Goal: Information Seeking & Learning: Learn about a topic

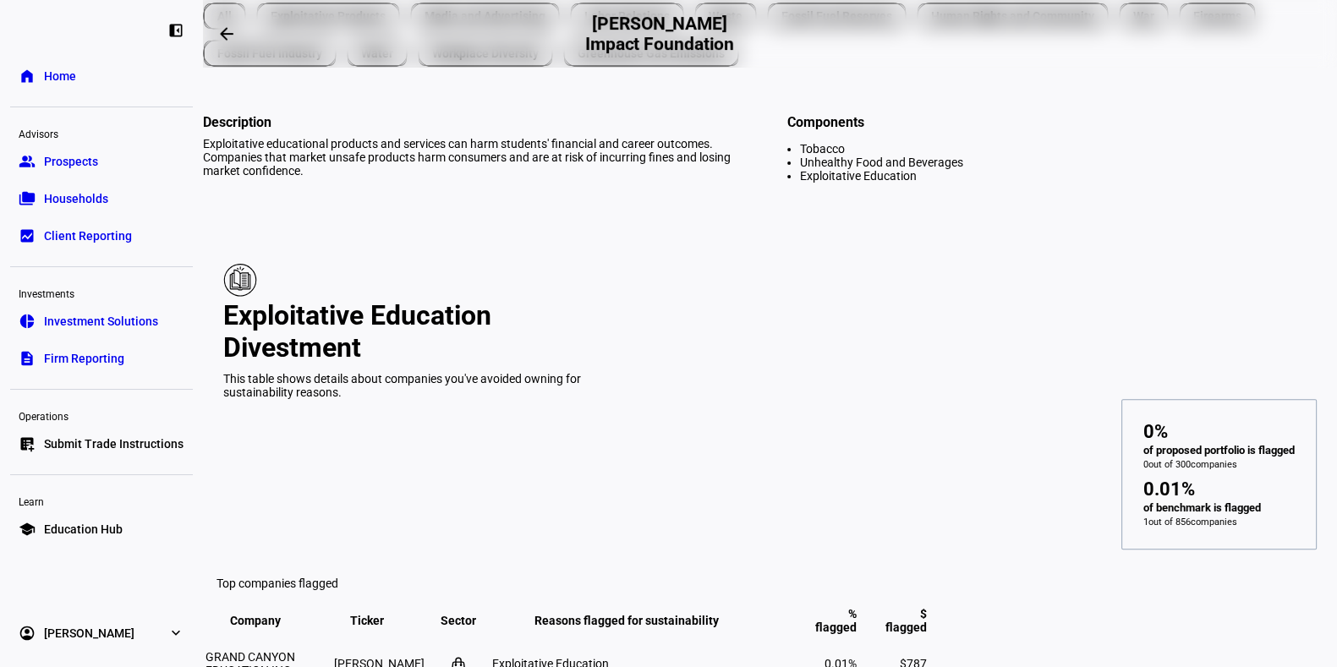
scroll to position [714, 0]
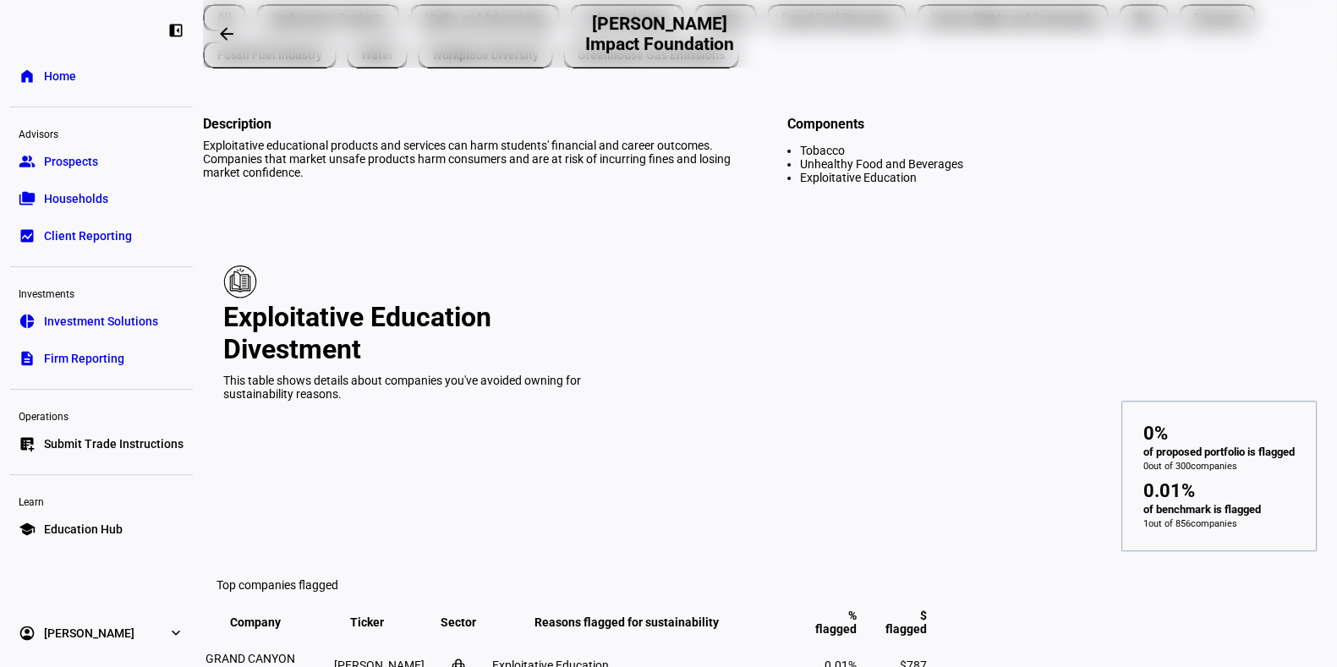
click at [858, 639] on td "0.01%" at bounding box center [823, 666] width 69 height 54
click at [609, 659] on span "Exploitative Education" at bounding box center [550, 666] width 117 height 14
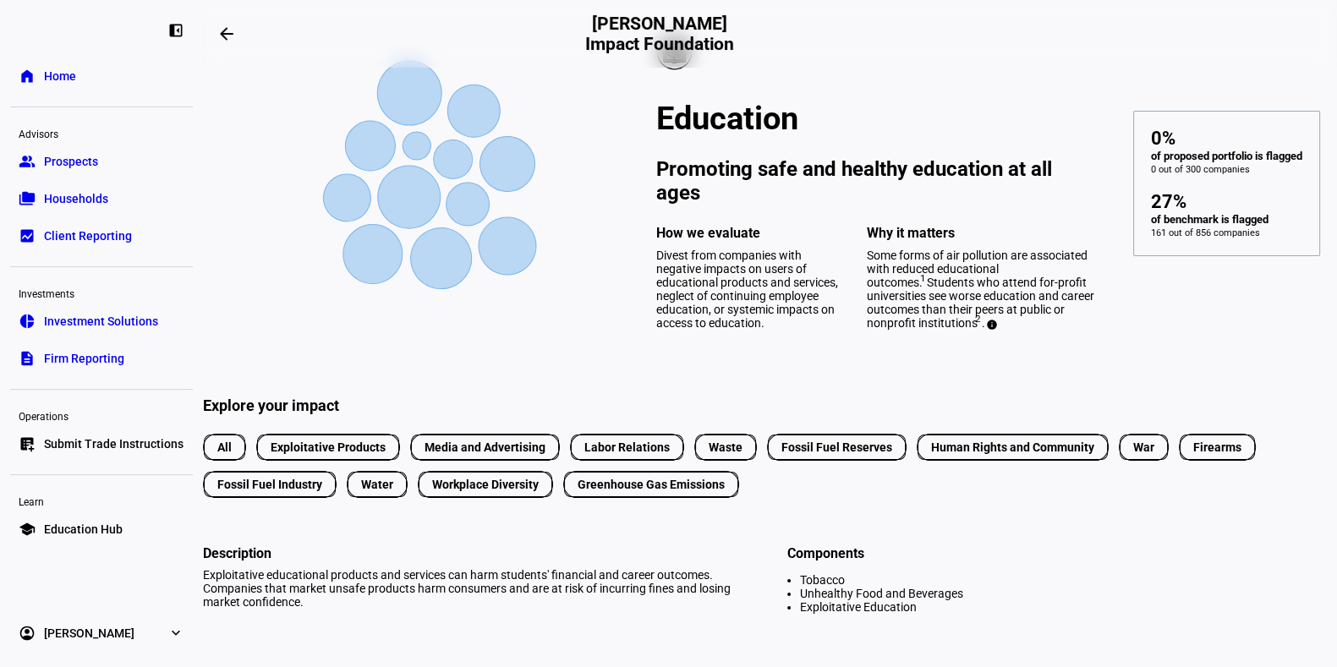
scroll to position [0, 0]
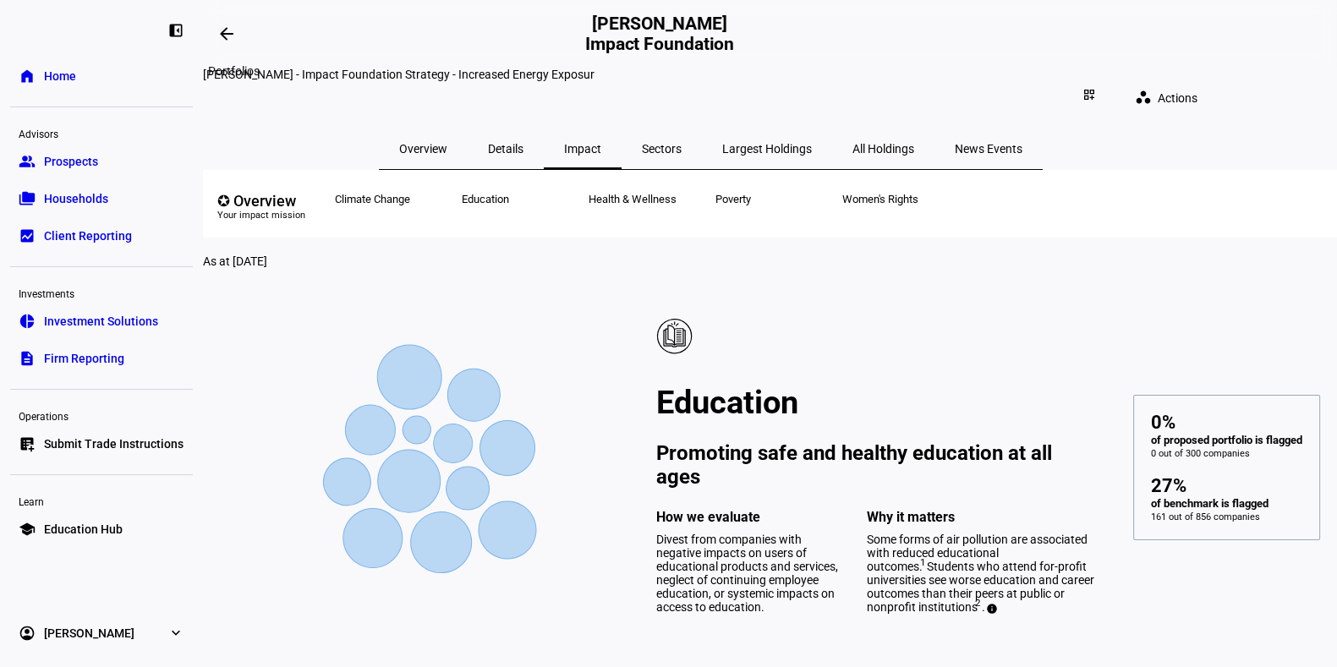
click at [226, 36] on mat-icon "arrow_backwards" at bounding box center [227, 34] width 20 height 20
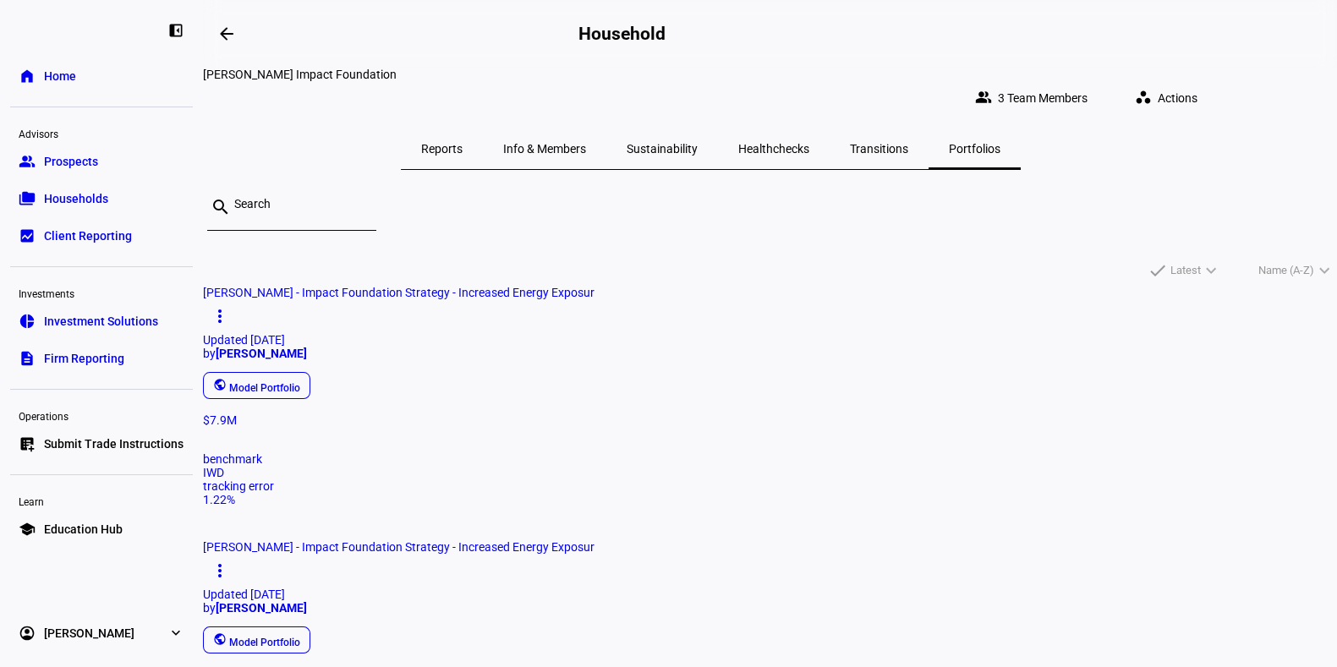
click at [809, 143] on span "Healthchecks" at bounding box center [773, 149] width 71 height 12
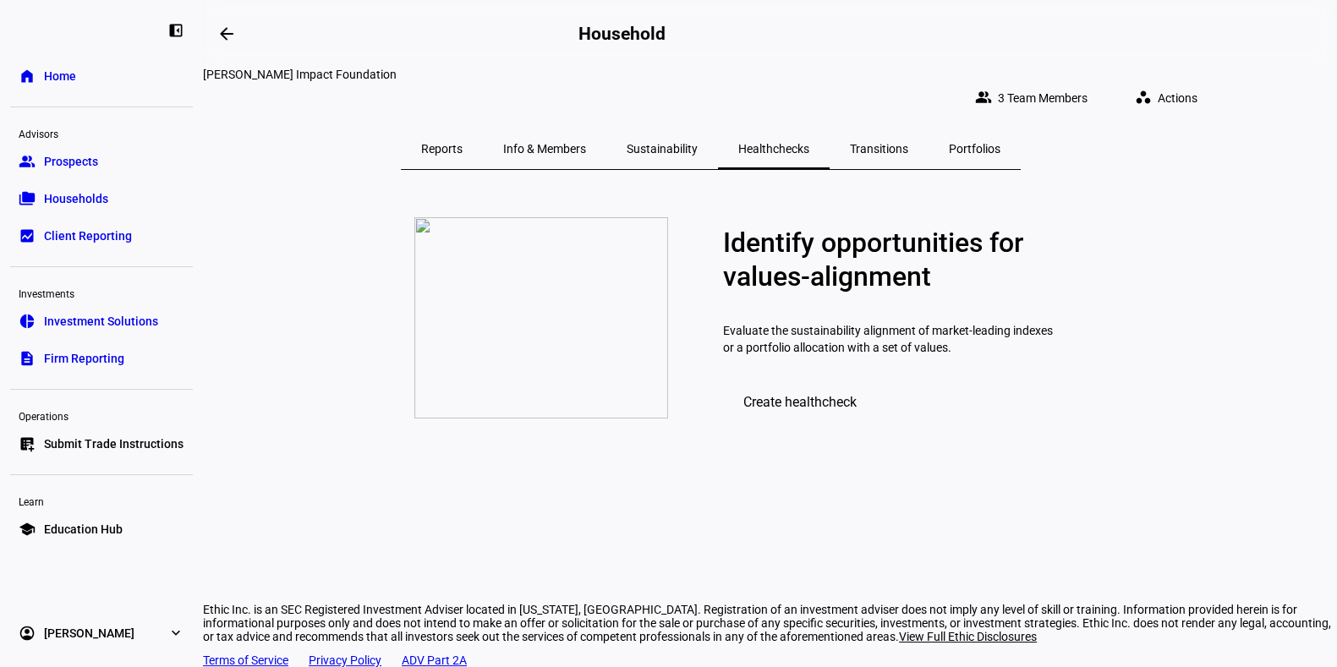
click at [977, 143] on span "Portfolios" at bounding box center [975, 149] width 52 height 12
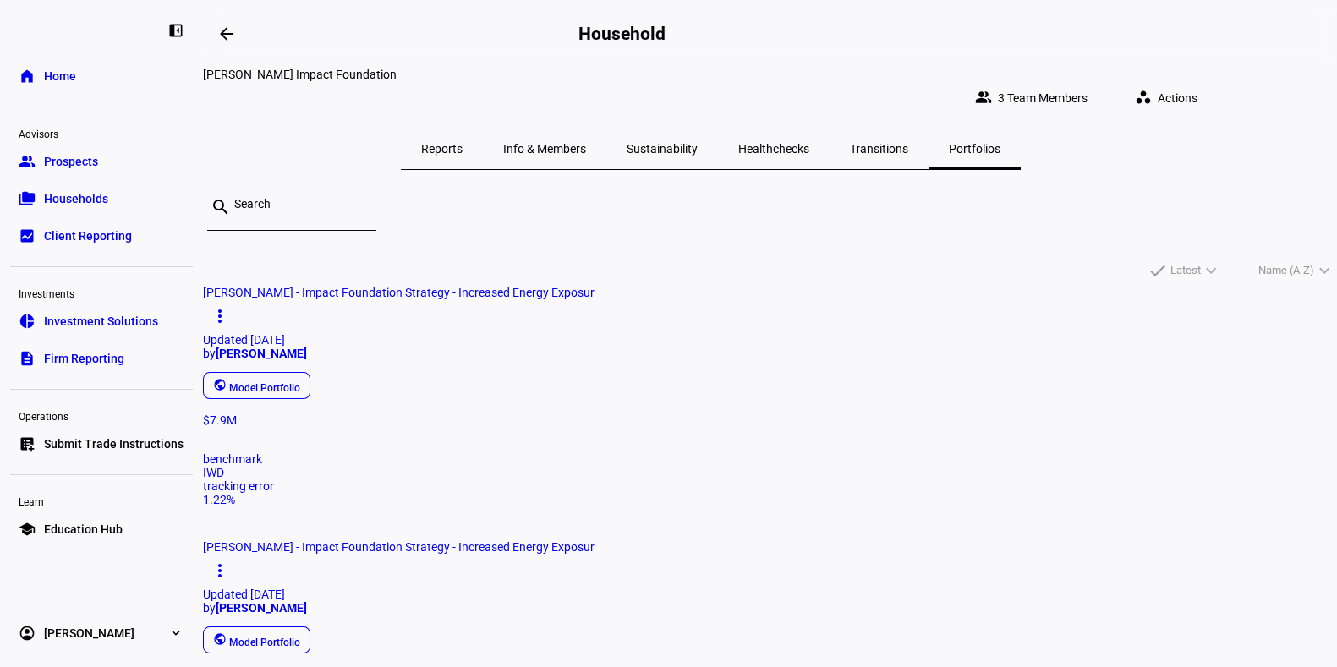
click at [403, 299] on span "[PERSON_NAME] - Impact Foundation Strategy - Increased Energy Exposur" at bounding box center [399, 293] width 392 height 14
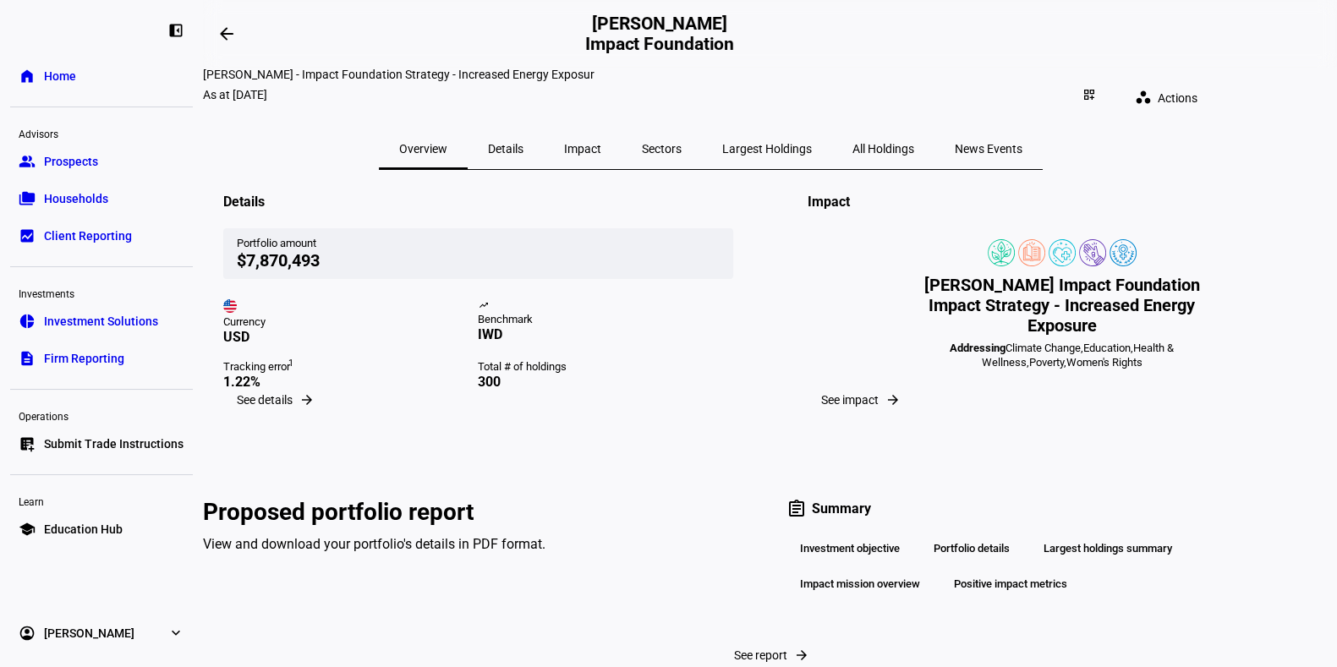
click at [601, 143] on span "Impact" at bounding box center [582, 149] width 37 height 12
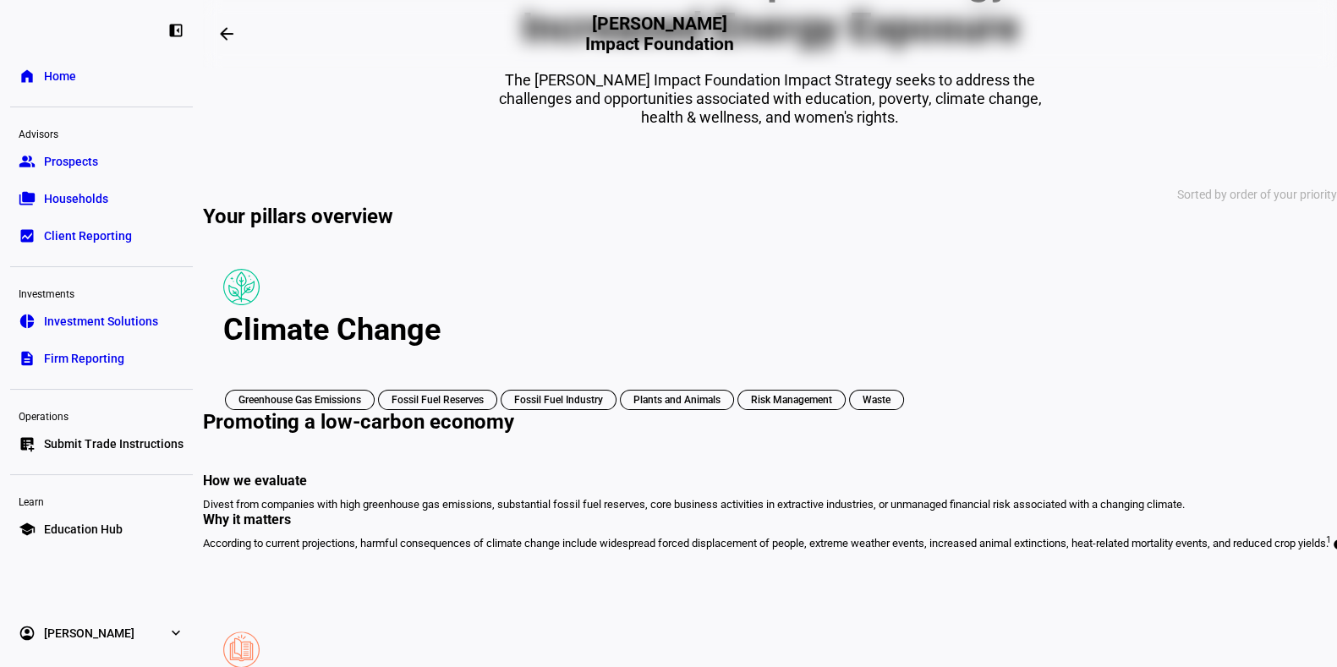
scroll to position [973, 0]
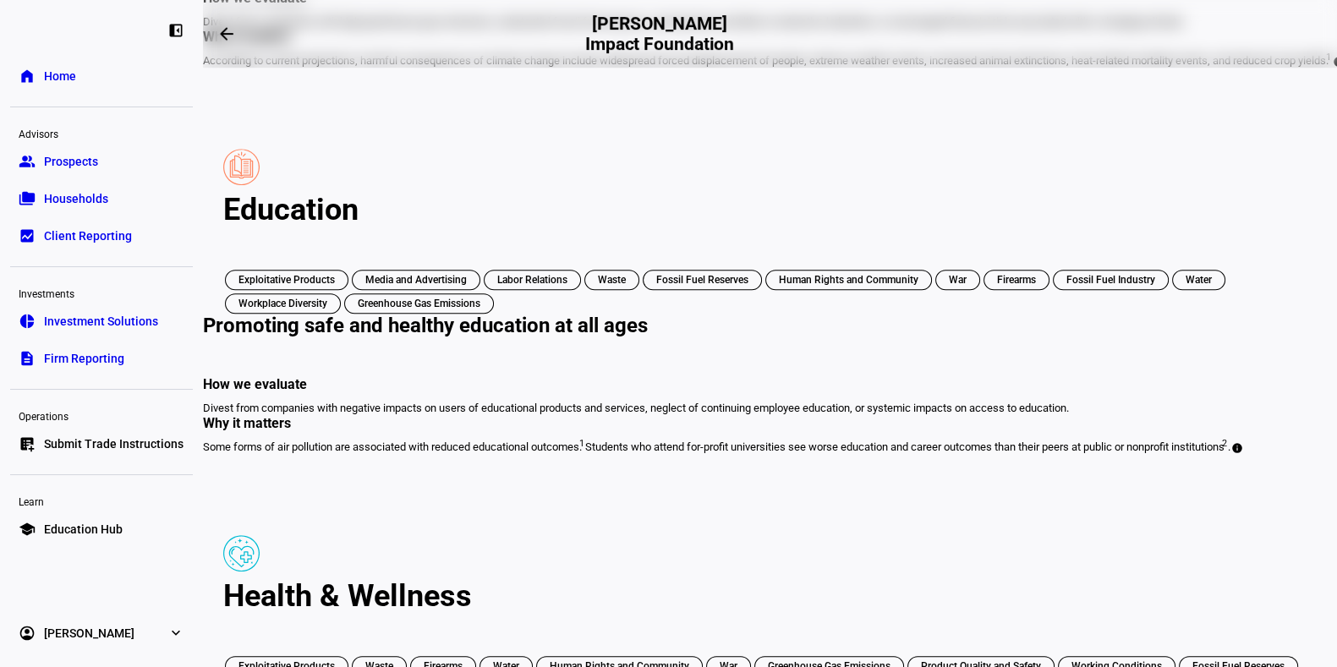
click at [710, 277] on mat-card "Education Exploitative Products Media and Advertising Labor Relations Waste Fos…" at bounding box center [770, 302] width 1134 height 346
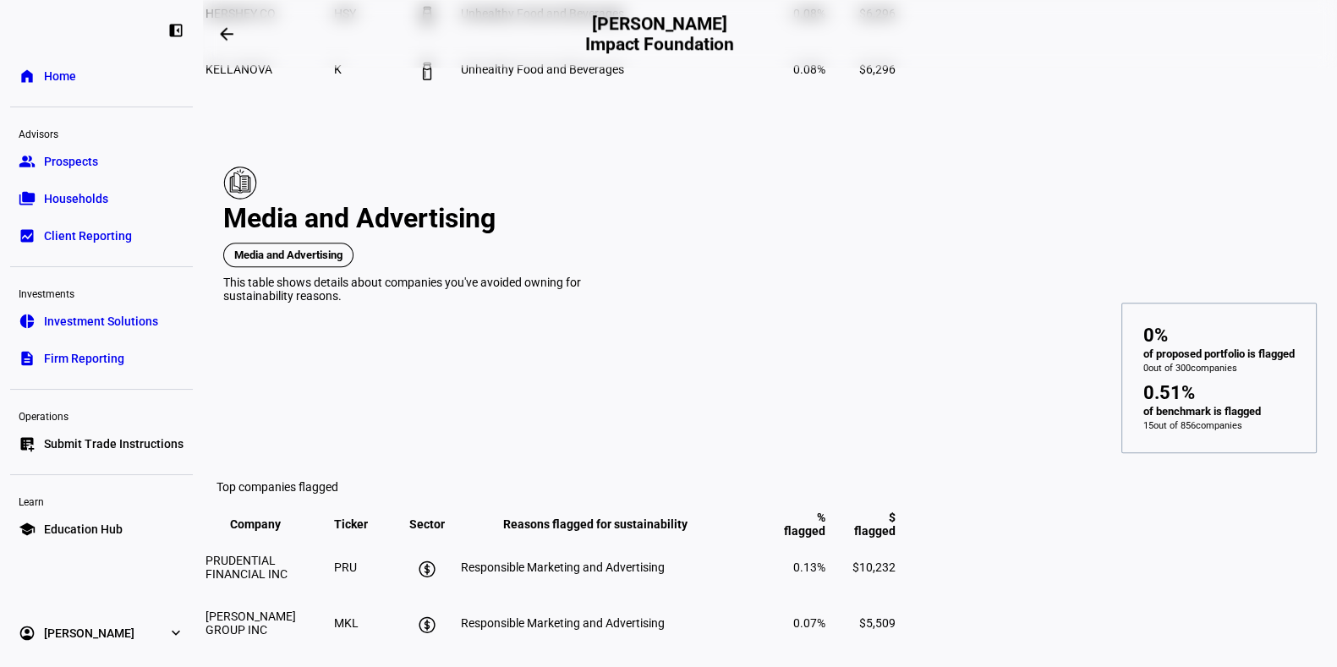
scroll to position [2222, 0]
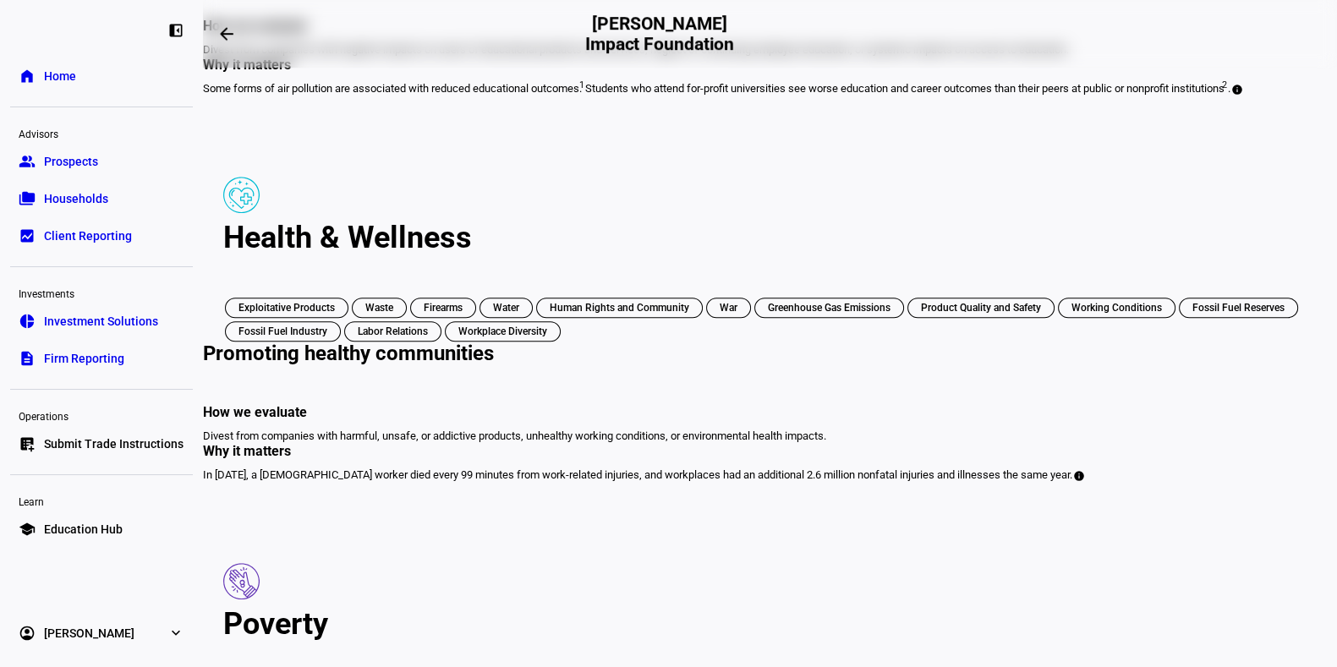
scroll to position [1455, 0]
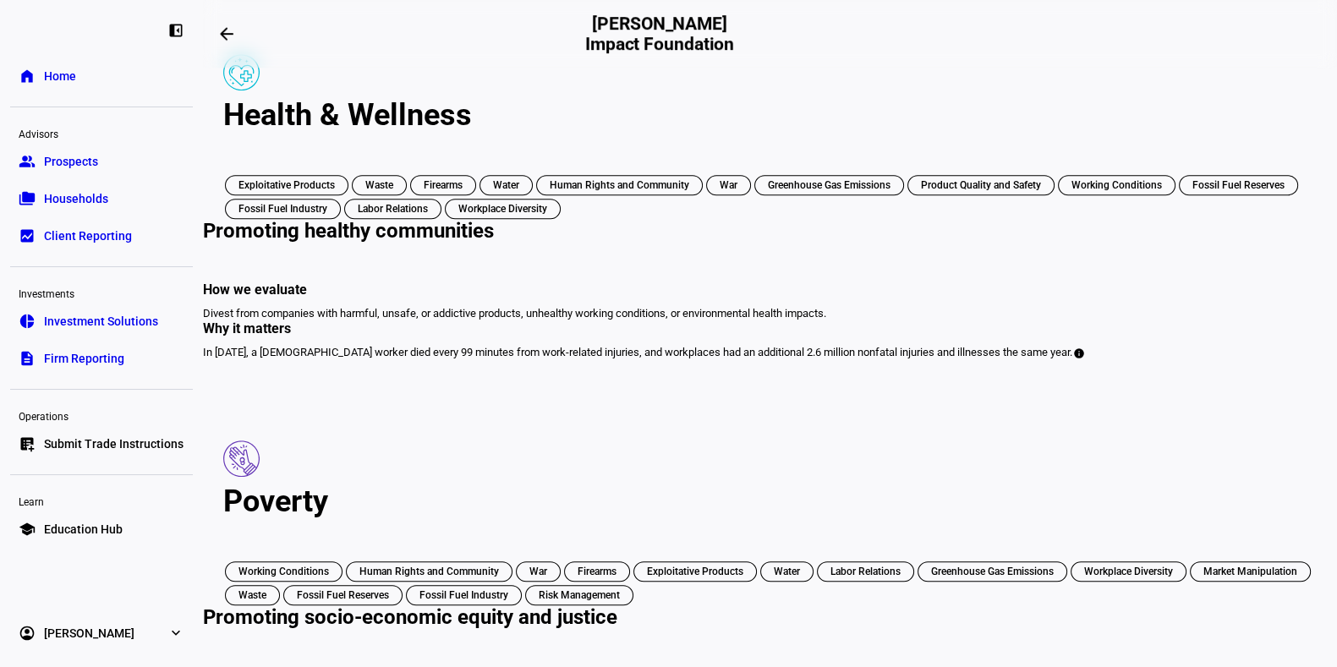
click at [523, 484] on div "Poverty" at bounding box center [770, 502] width 1094 height 36
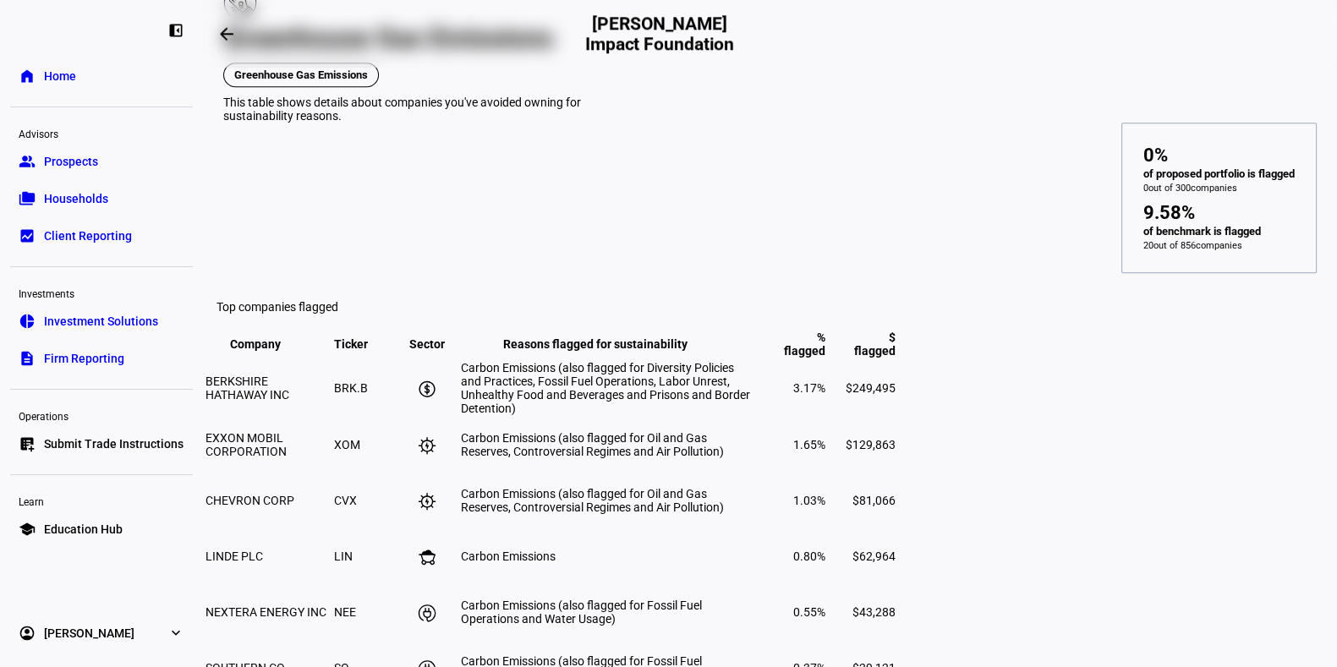
scroll to position [10115, 0]
click at [230, 38] on mat-icon "arrow_backwards" at bounding box center [227, 34] width 20 height 20
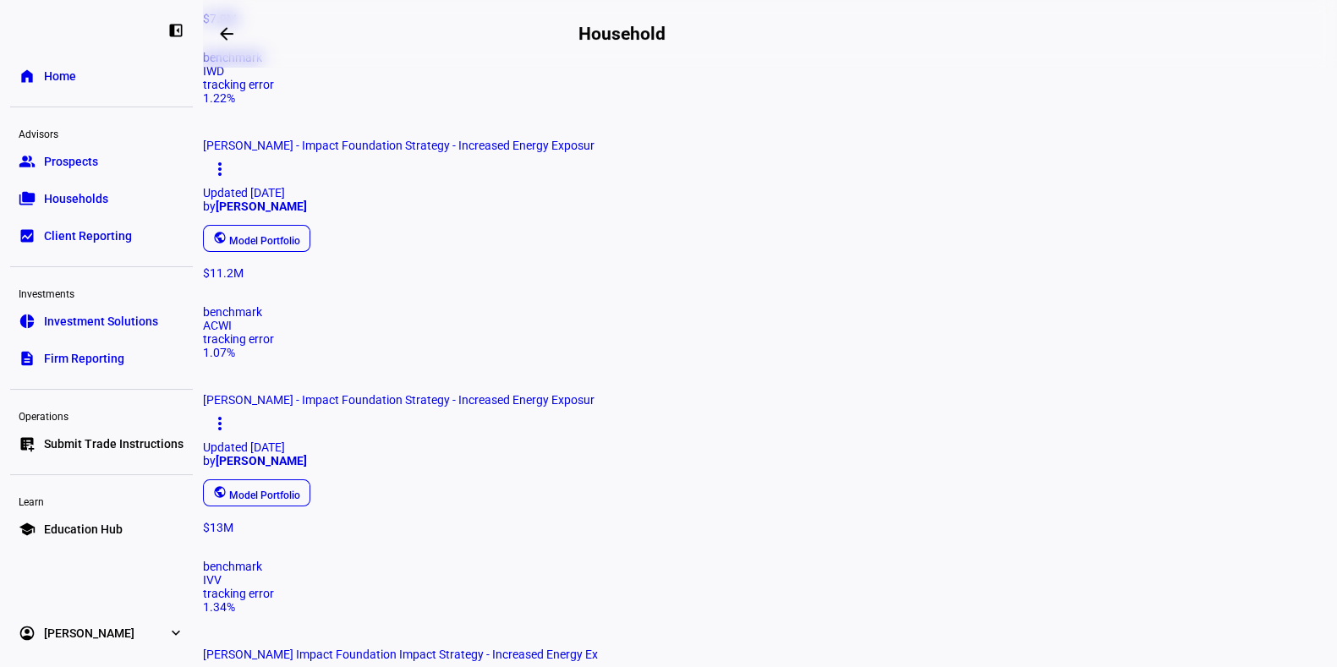
scroll to position [216, 0]
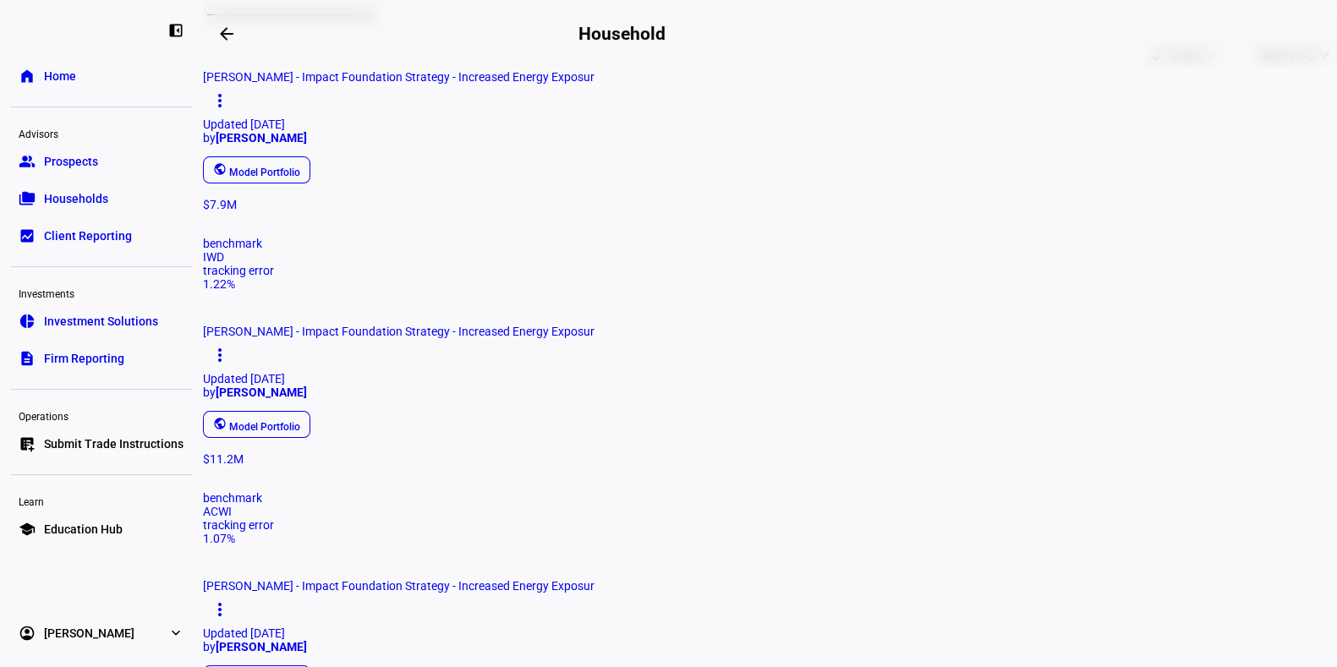
click at [765, 325] on span "[PERSON_NAME] - Impact Foundation Strategy - Increased Energy Exposur more_vert…" at bounding box center [770, 389] width 1134 height 128
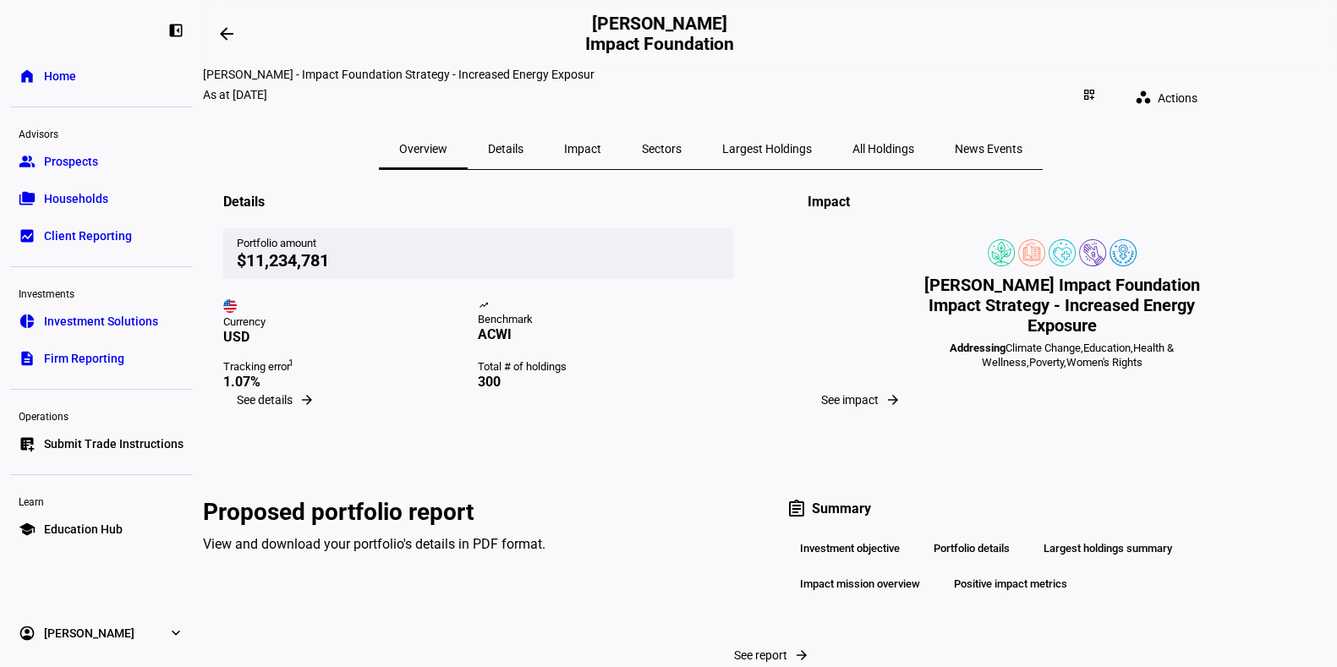
click at [601, 143] on span "Impact" at bounding box center [582, 149] width 37 height 12
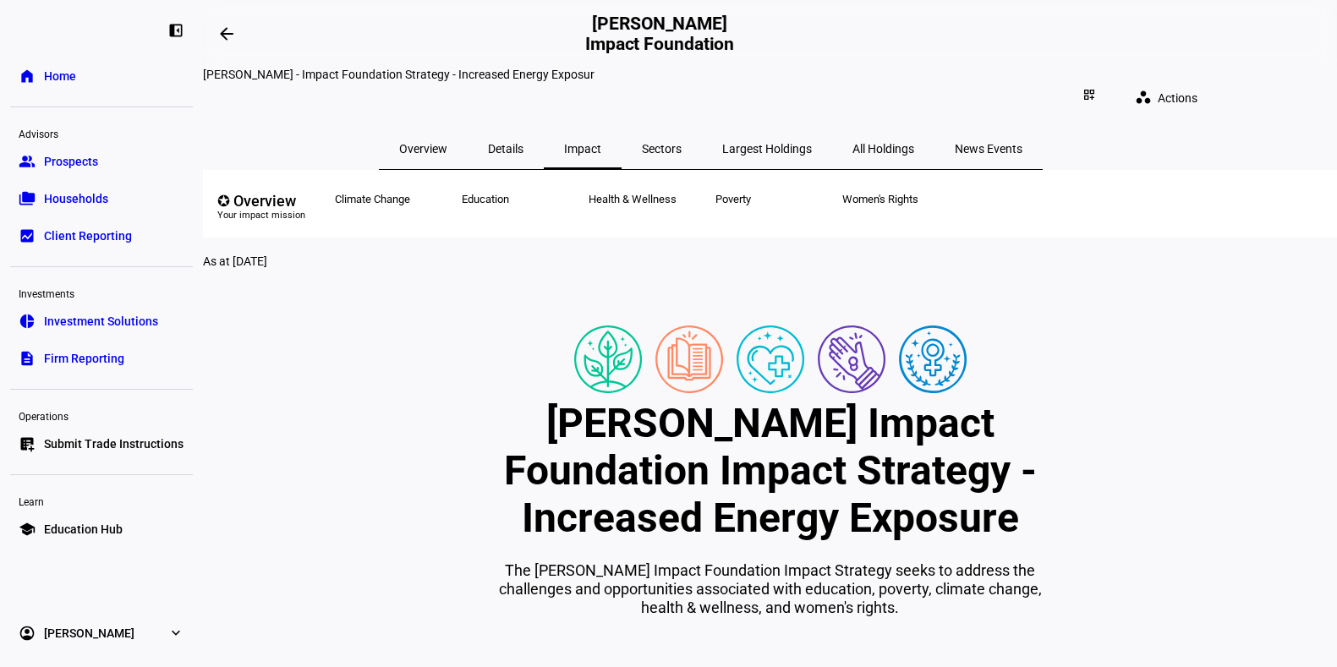
click at [803, 215] on span "Poverty" at bounding box center [762, 204] width 127 height 68
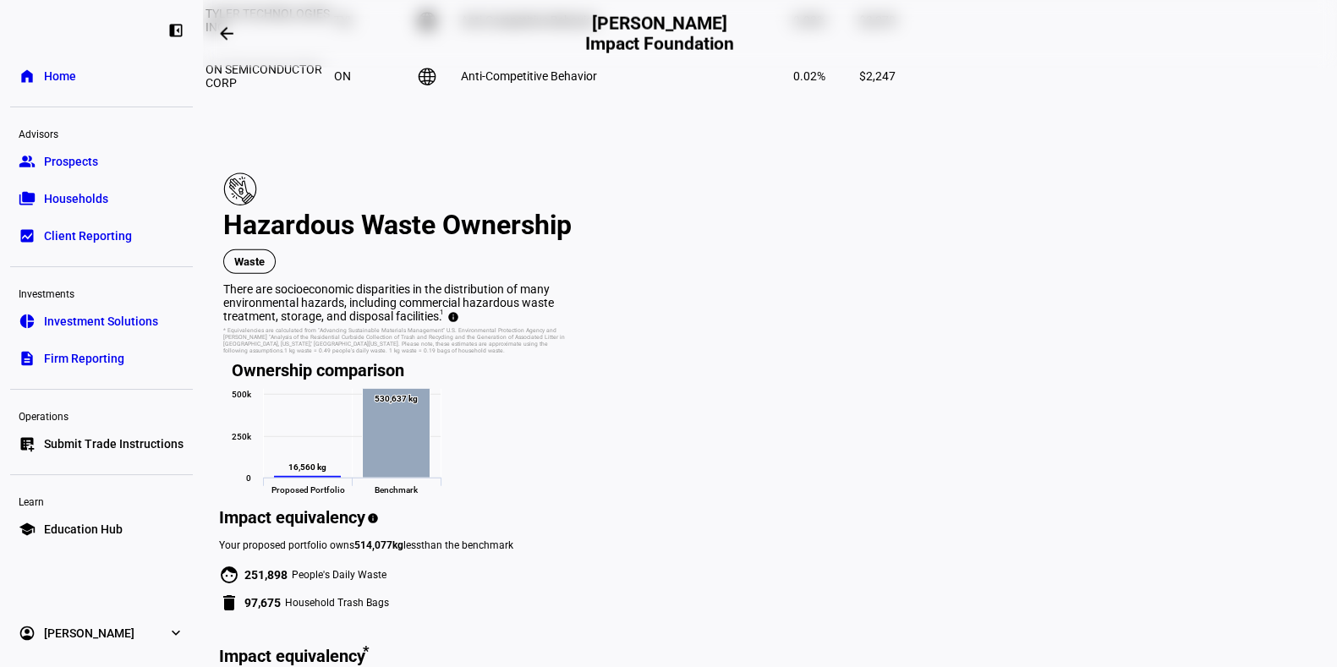
scroll to position [13250, 0]
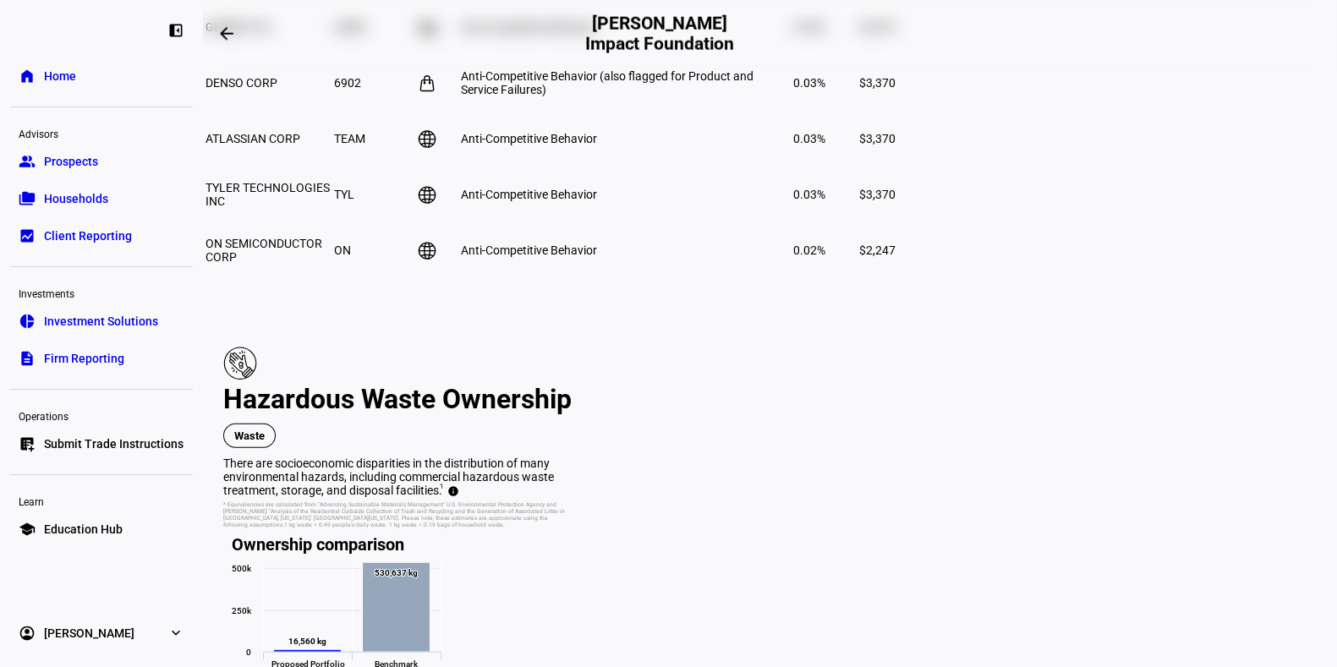
scroll to position [13079, 0]
